Goal: Task Accomplishment & Management: Manage account settings

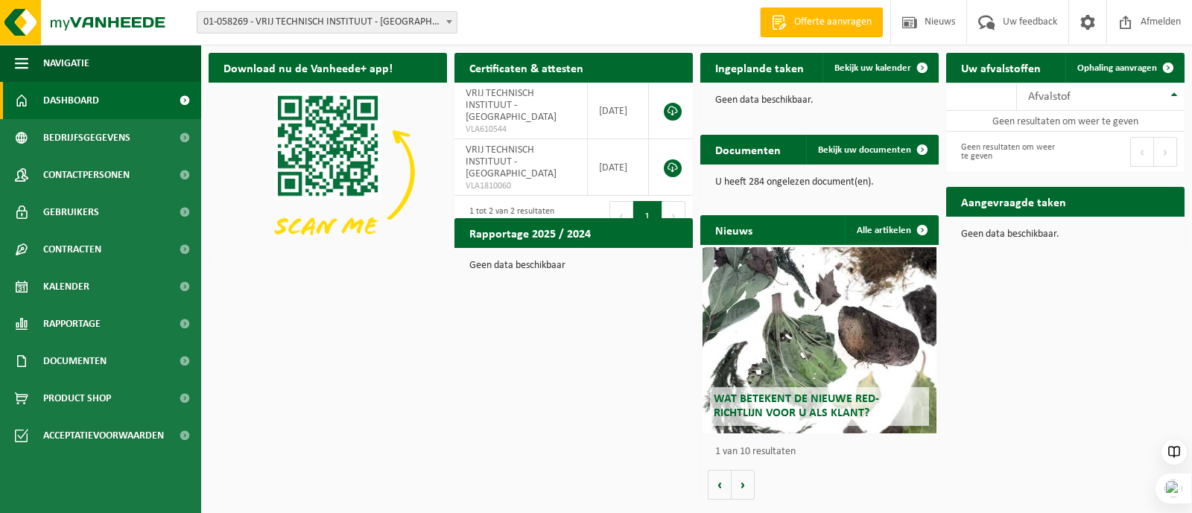
click at [454, 17] on span at bounding box center [449, 21] width 15 height 19
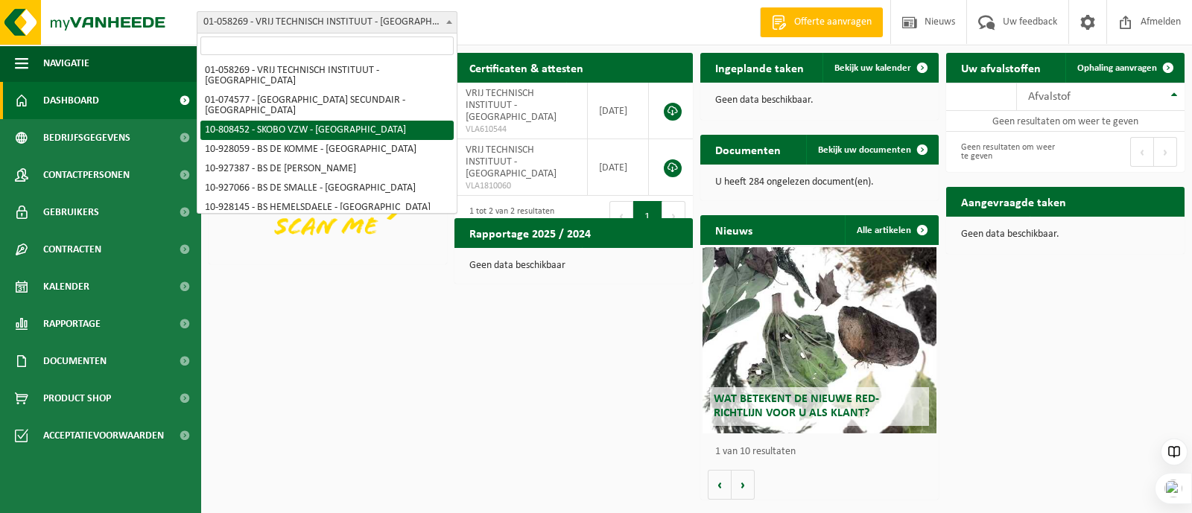
select select "36592"
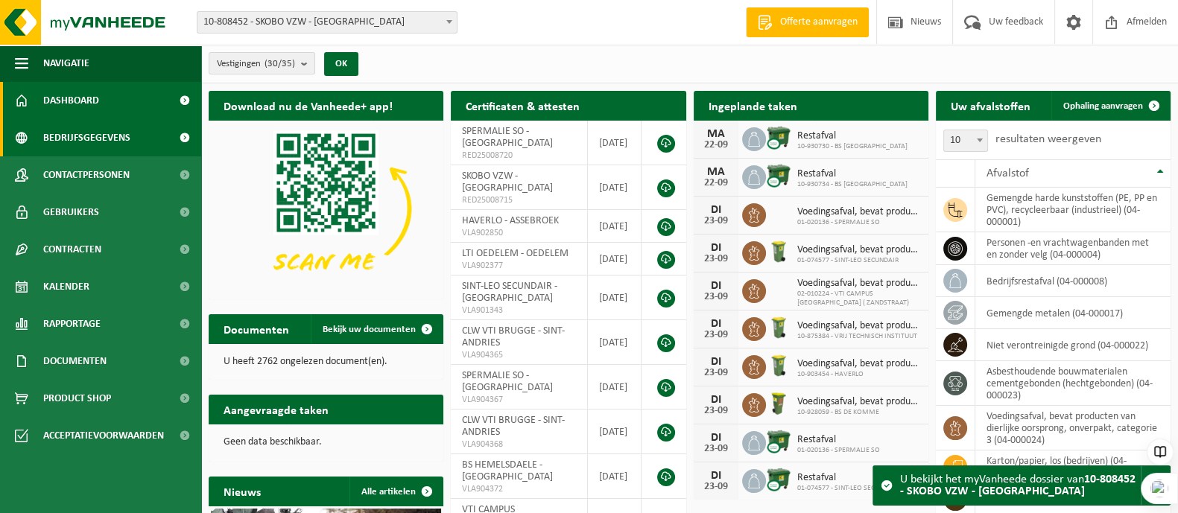
click at [69, 134] on span "Bedrijfsgegevens" at bounding box center [86, 137] width 87 height 37
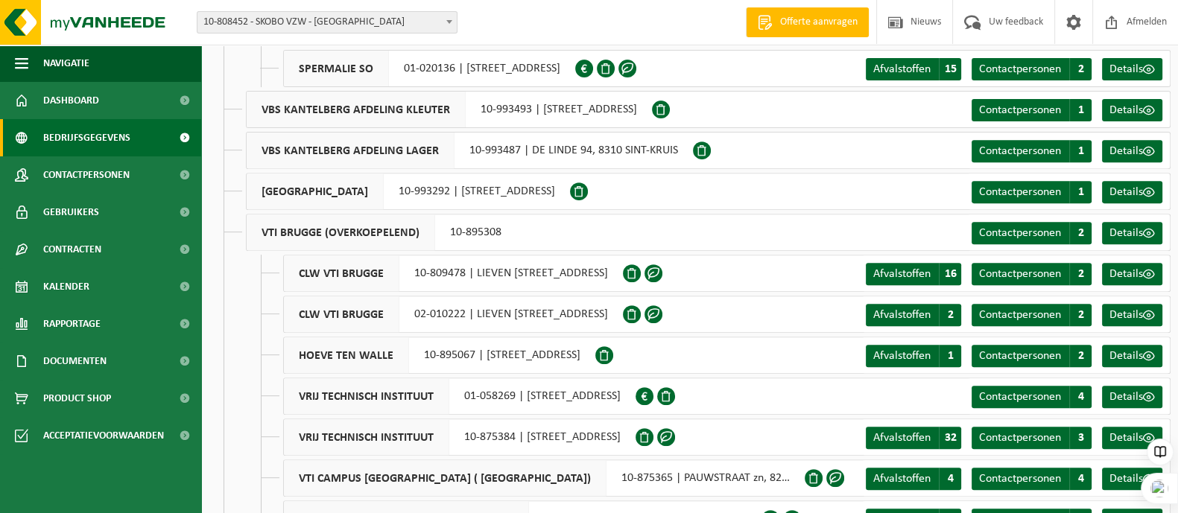
scroll to position [831, 0]
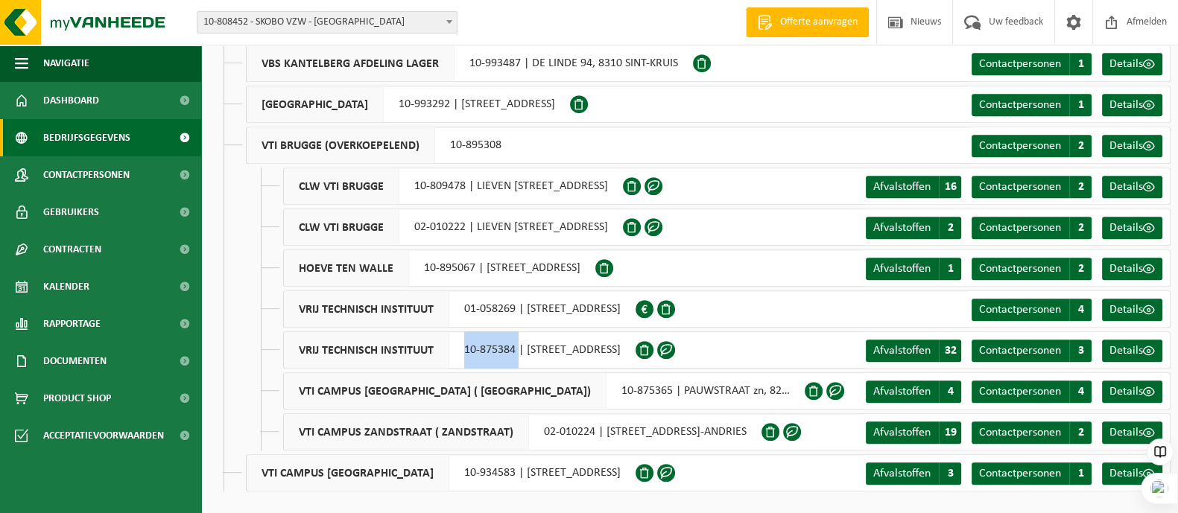
drag, startPoint x: 474, startPoint y: 349, endPoint x: 518, endPoint y: 347, distance: 44.0
click at [518, 347] on div "VRIJ TECHNISCH INSTITUUT 10-875384 | VAARTDIJKSTRAAT 3, 8200 SINT-ANDRIES" at bounding box center [459, 350] width 352 height 37
copy div "10-875384"
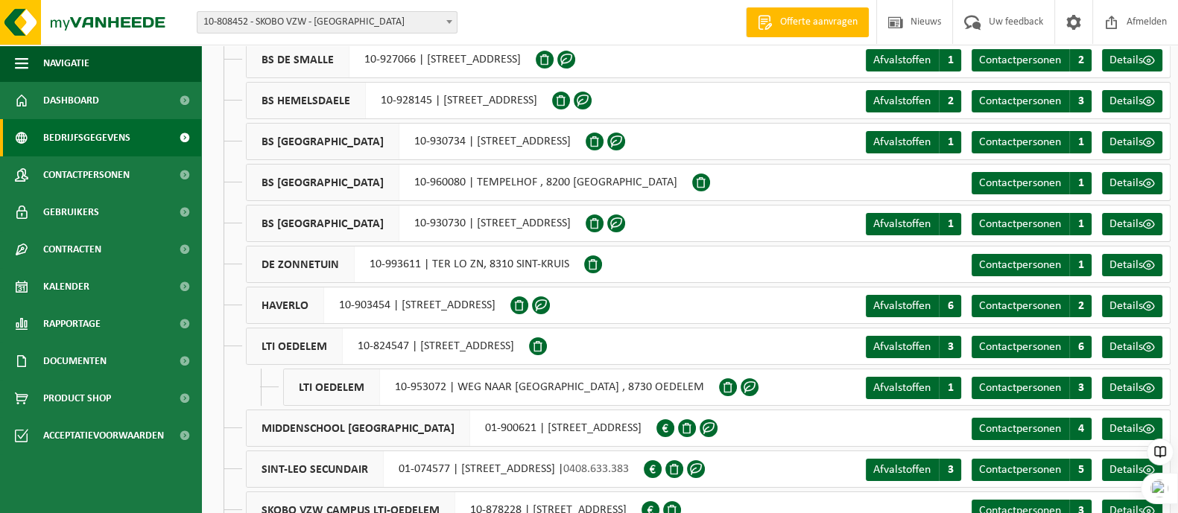
scroll to position [0, 0]
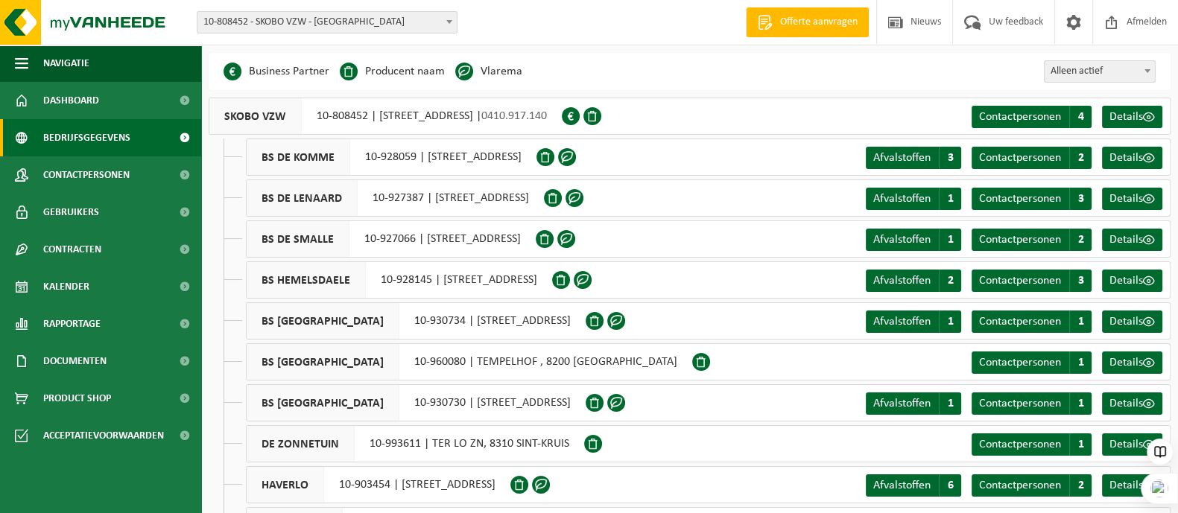
click at [344, 24] on span "10-808452 - SKOBO VZW - [GEOGRAPHIC_DATA]" at bounding box center [326, 22] width 259 height 21
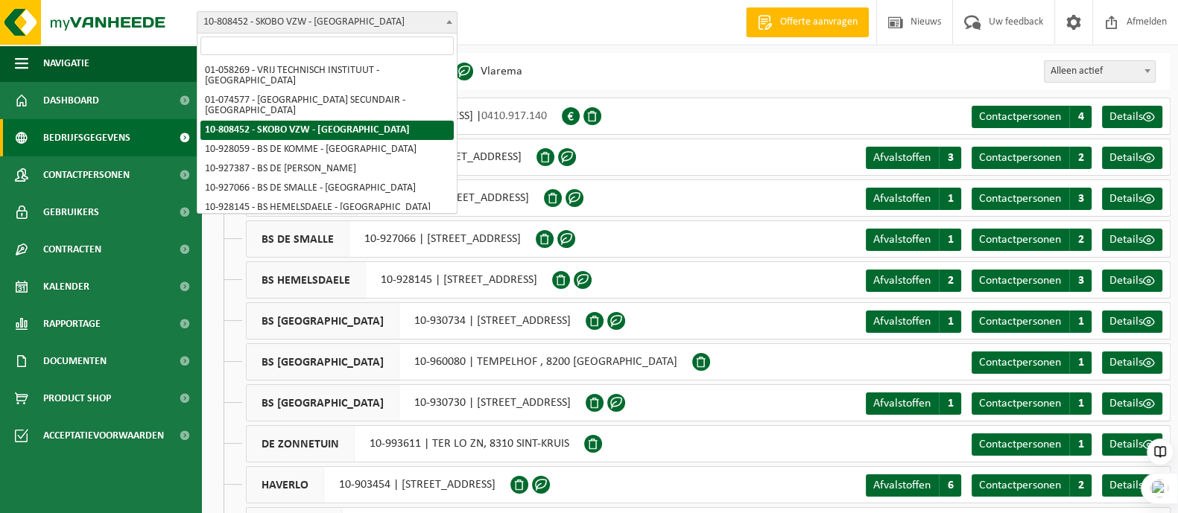
type input "10-875384"
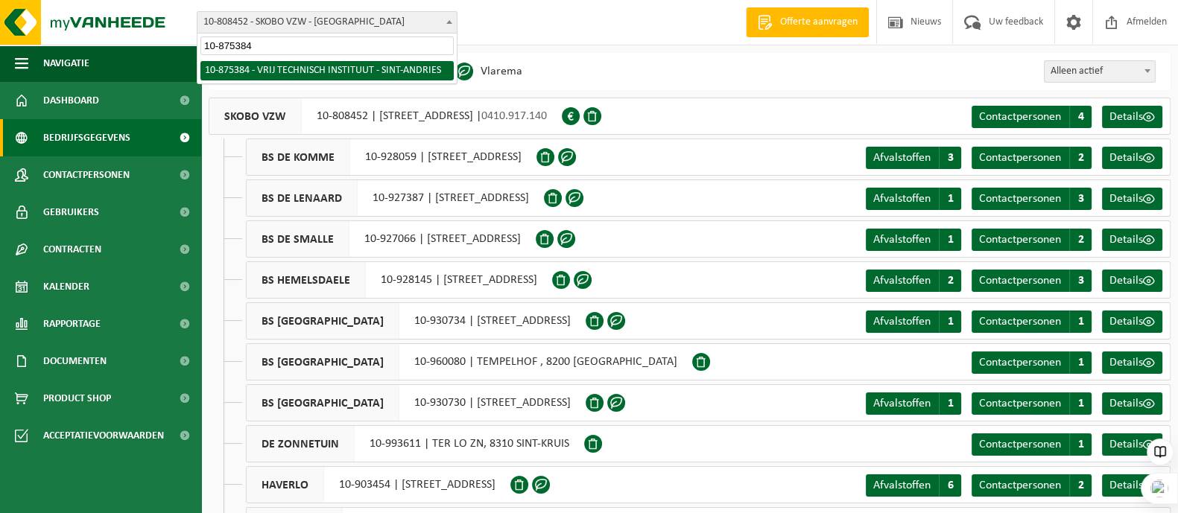
select select "107052"
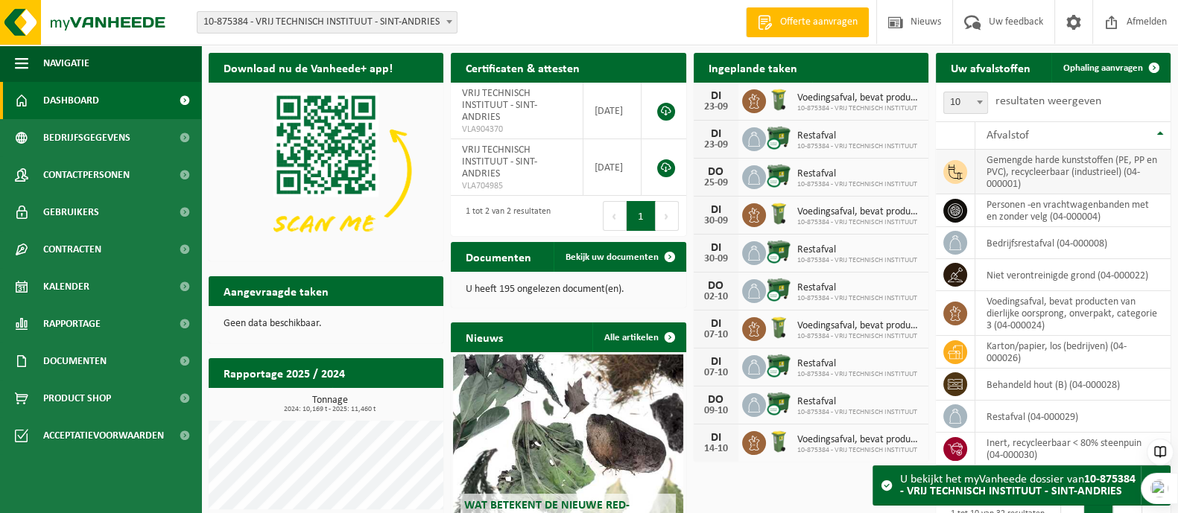
click at [1051, 172] on td "gemengde harde kunststoffen (PE, PP en PVC), recycleerbaar (industrieel) (04-00…" at bounding box center [1072, 172] width 195 height 45
click at [75, 95] on span "Dashboard" at bounding box center [71, 100] width 56 height 37
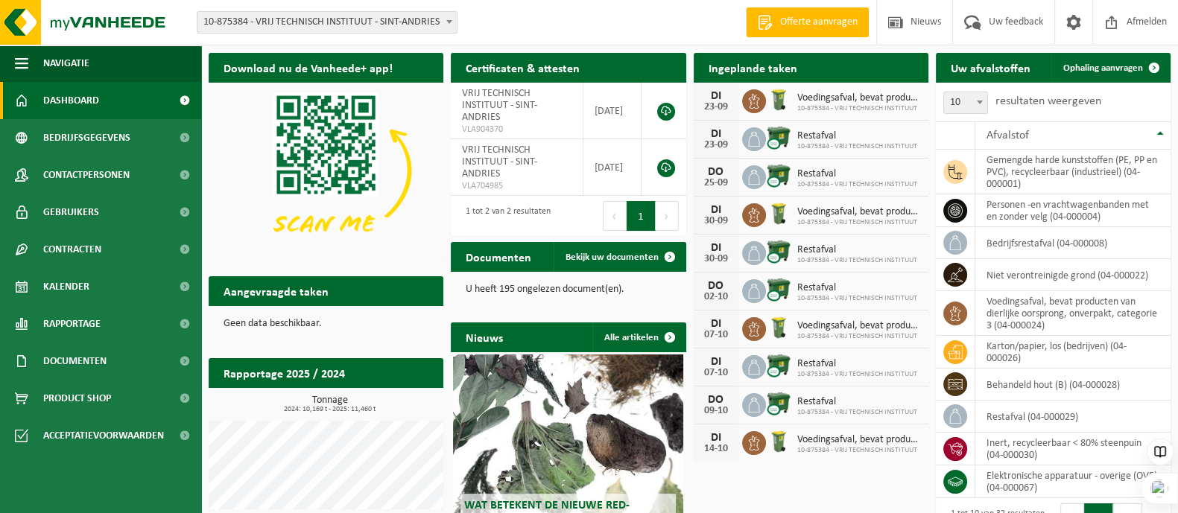
click at [325, 16] on span "10-875384 - VRIJ TECHNISCH INSTITUUT - SINT-ANDRIES" at bounding box center [326, 22] width 259 height 21
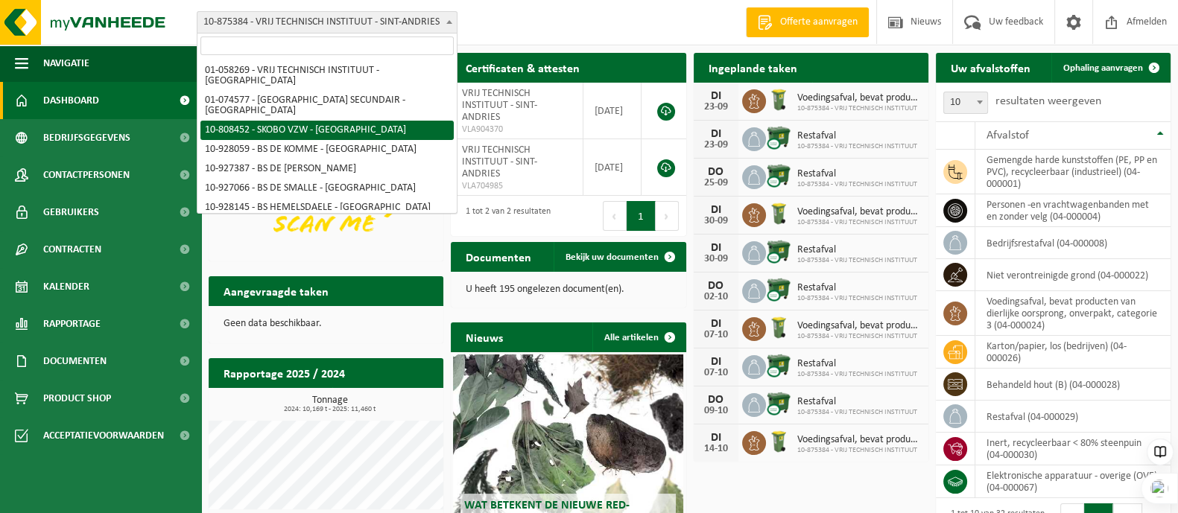
select select "36592"
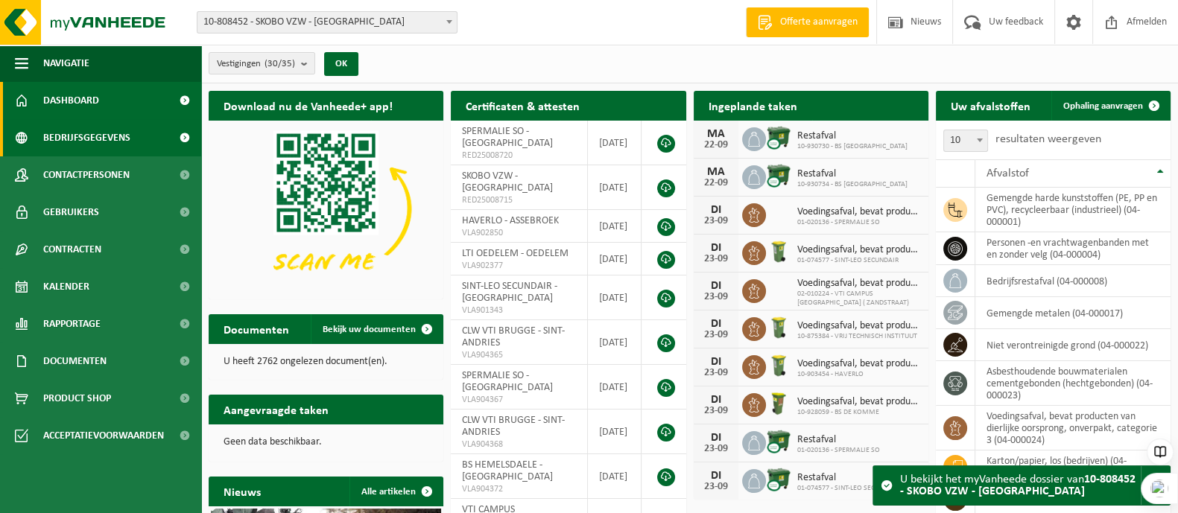
click at [82, 133] on span "Bedrijfsgegevens" at bounding box center [86, 137] width 87 height 37
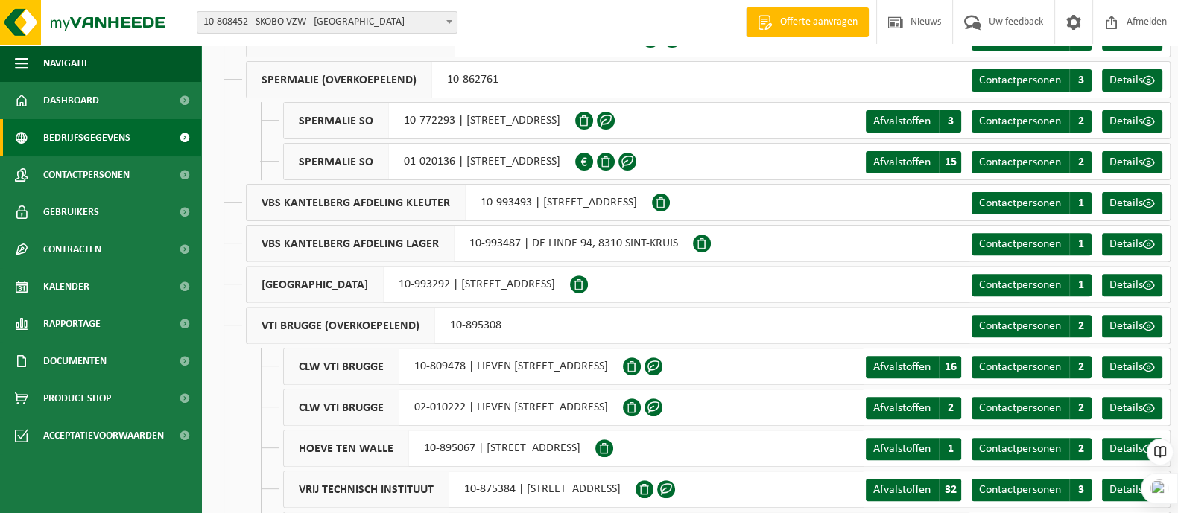
scroll to position [831, 0]
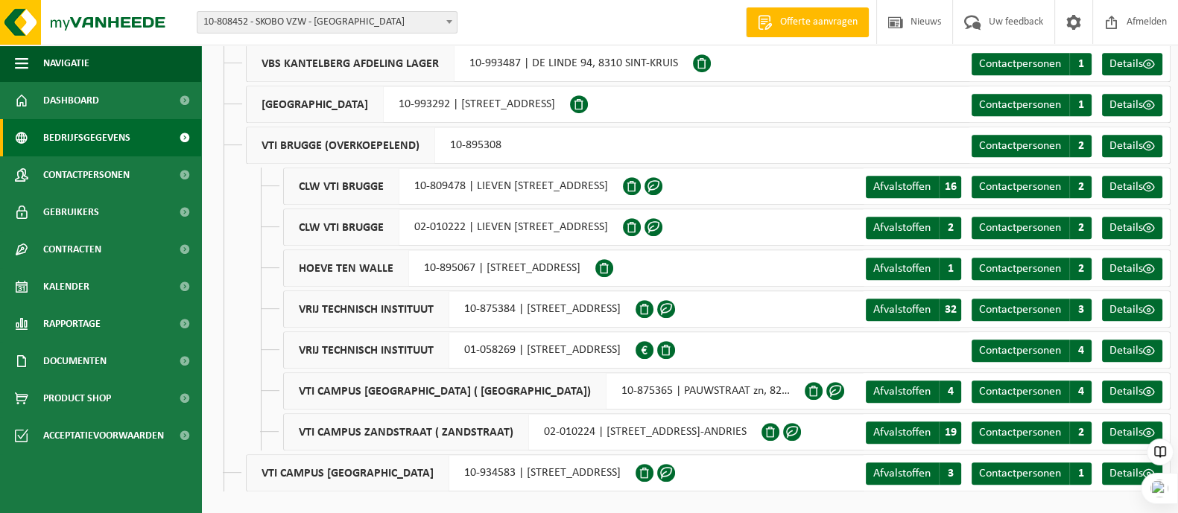
drag, startPoint x: 462, startPoint y: 305, endPoint x: 521, endPoint y: 313, distance: 59.3
click at [521, 313] on div "VRIJ TECHNISCH INSTITUUT 10-875384 | [STREET_ADDRESS]" at bounding box center [459, 309] width 352 height 37
